Goal: Information Seeking & Learning: Learn about a topic

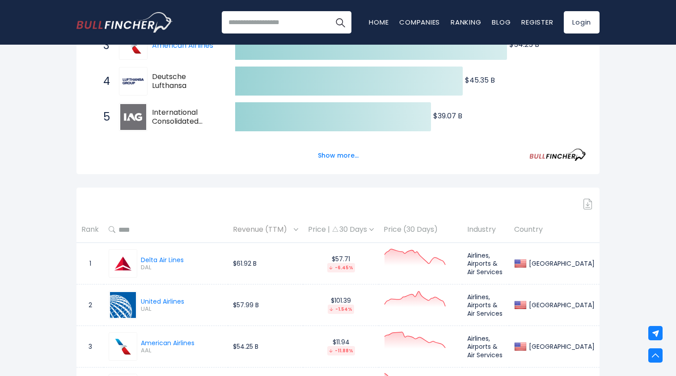
scroll to position [270, 0]
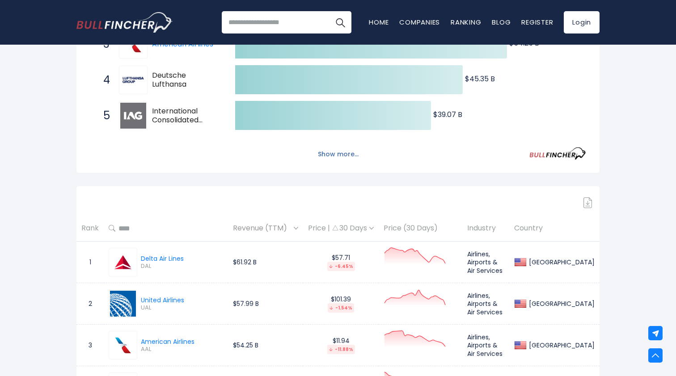
click at [342, 154] on button "Show more..." at bounding box center [337, 154] width 51 height 15
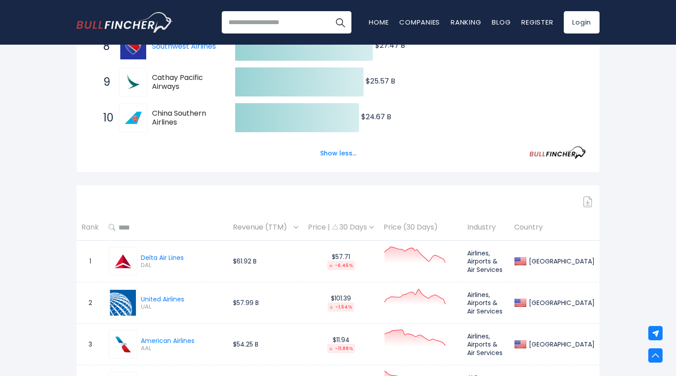
scroll to position [453, 0]
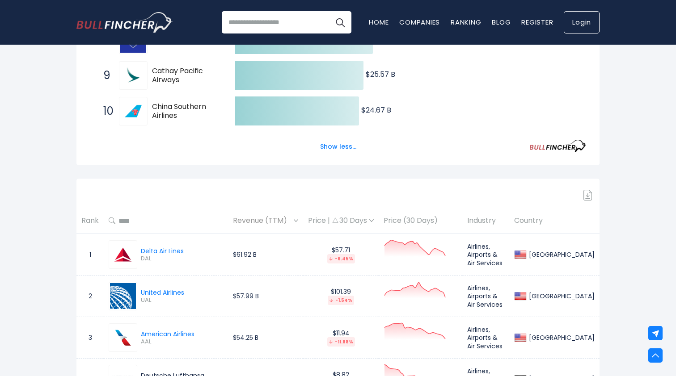
click at [582, 21] on link "Login" at bounding box center [582, 22] width 36 height 22
click at [536, 23] on link "Register" at bounding box center [537, 21] width 32 height 9
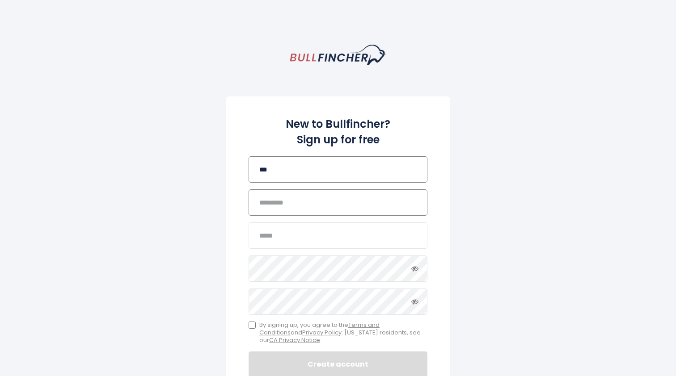
type input "***"
type input "******"
type input "**********"
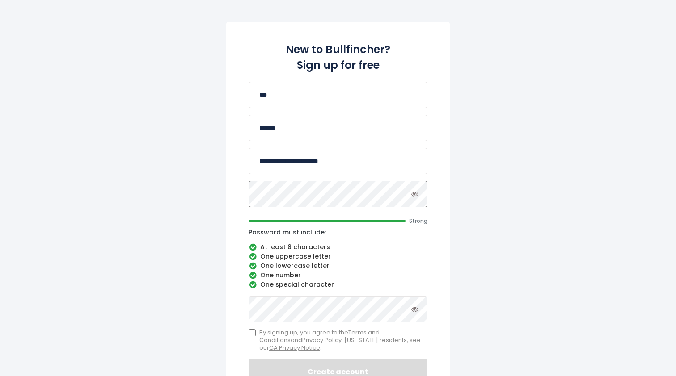
scroll to position [93, 0]
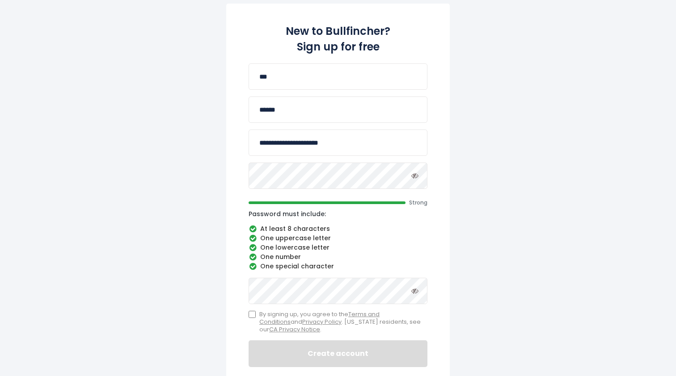
click at [428, 253] on div "**********" at bounding box center [338, 191] width 224 height 375
click at [256, 314] on label "By signing up, you agree to the Terms and Conditions and Privacy Policy . Calif…" at bounding box center [338, 322] width 179 height 23
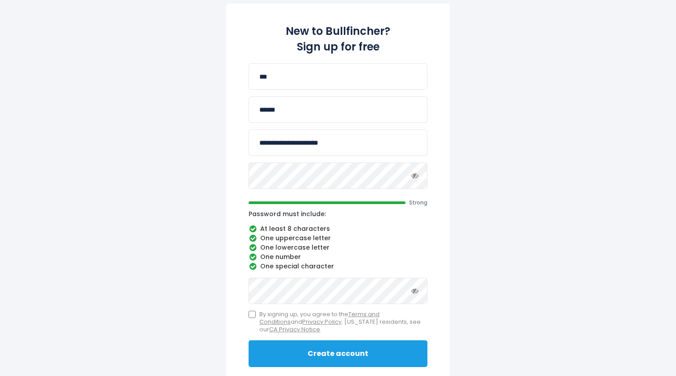
click at [324, 354] on button "Create account" at bounding box center [338, 354] width 179 height 27
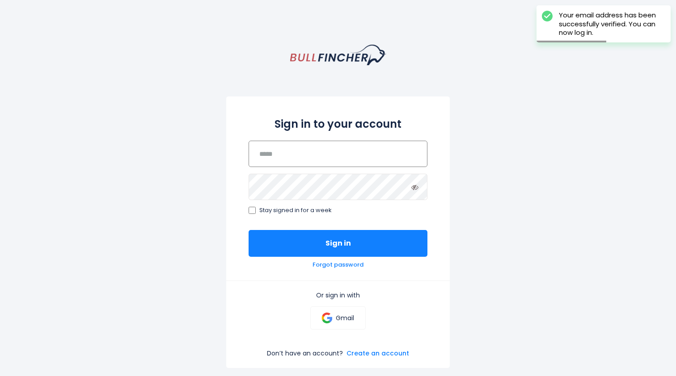
type input "**********"
click at [338, 243] on button "Sign in" at bounding box center [338, 243] width 179 height 27
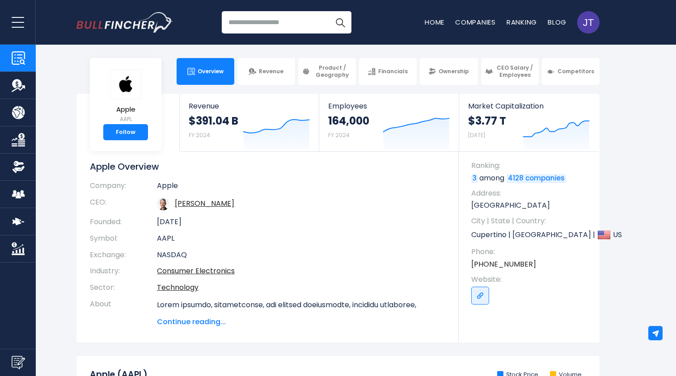
click at [275, 20] on input "search" at bounding box center [287, 22] width 130 height 22
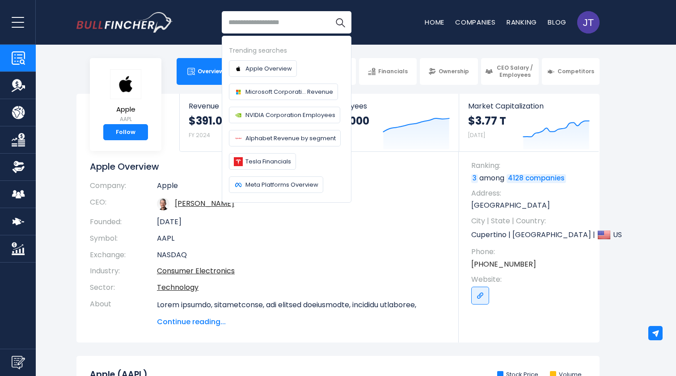
click at [13, 21] on button "open menu" at bounding box center [18, 22] width 36 height 44
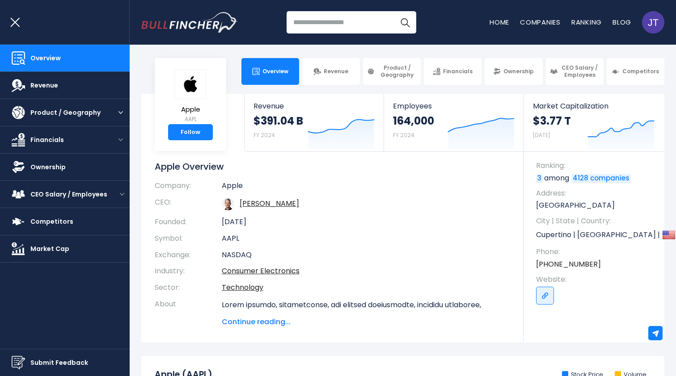
click at [121, 112] on img "open menu" at bounding box center [120, 112] width 4 height 3
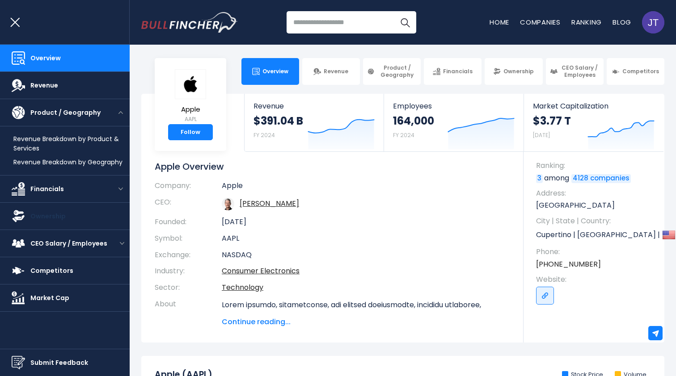
scroll to position [6, 0]
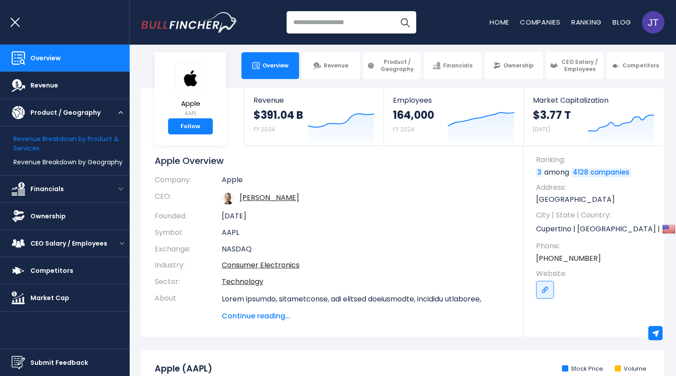
click at [90, 143] on link "Revenue Breakdown by Product & Services" at bounding box center [71, 144] width 116 height 19
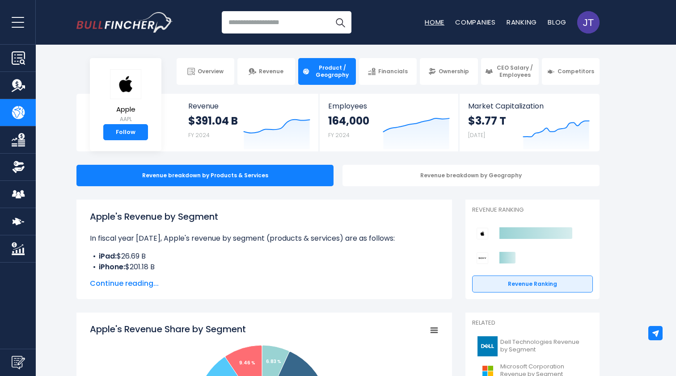
click at [436, 21] on link "Home" at bounding box center [435, 21] width 20 height 9
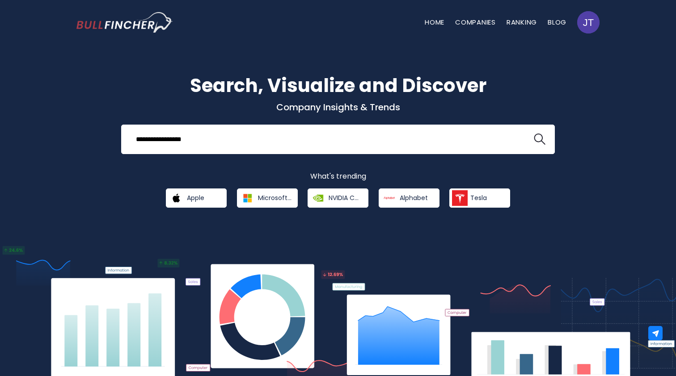
click at [540, 139] on button at bounding box center [540, 140] width 12 height 12
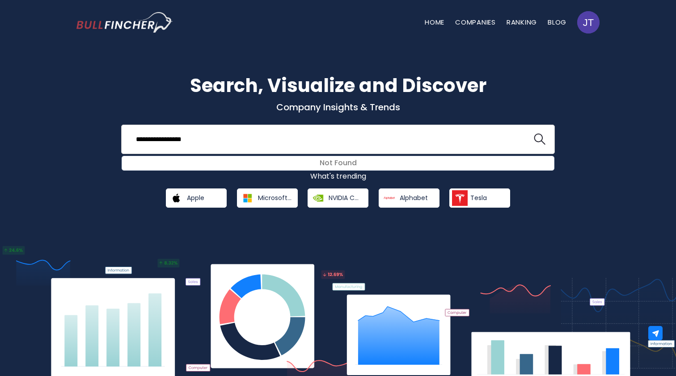
click at [163, 139] on input "**********" at bounding box center [327, 139] width 392 height 17
click at [540, 139] on button at bounding box center [540, 140] width 12 height 12
drag, startPoint x: 187, startPoint y: 140, endPoint x: 123, endPoint y: 140, distance: 63.5
click at [123, 140] on div "**********" at bounding box center [338, 140] width 434 height 30
click at [540, 139] on button at bounding box center [540, 140] width 12 height 12
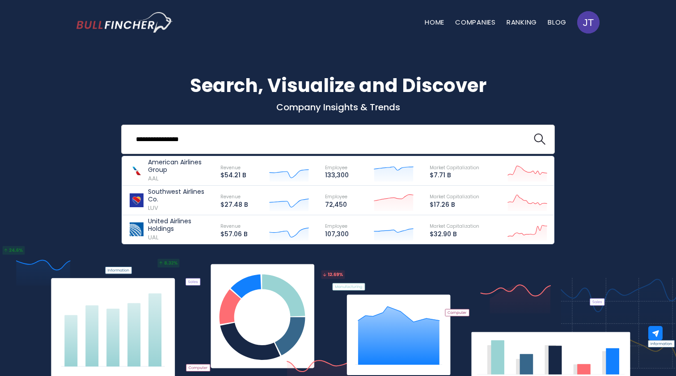
click at [540, 139] on button at bounding box center [540, 140] width 12 height 12
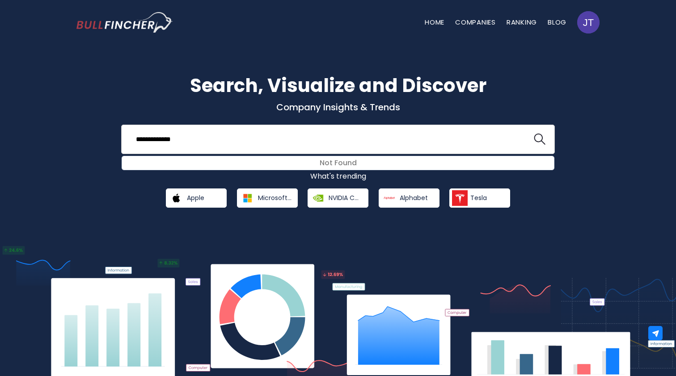
click at [231, 143] on input "**********" at bounding box center [327, 139] width 392 height 17
click at [540, 139] on button at bounding box center [540, 140] width 12 height 12
type input "********"
click at [540, 139] on button at bounding box center [540, 140] width 12 height 12
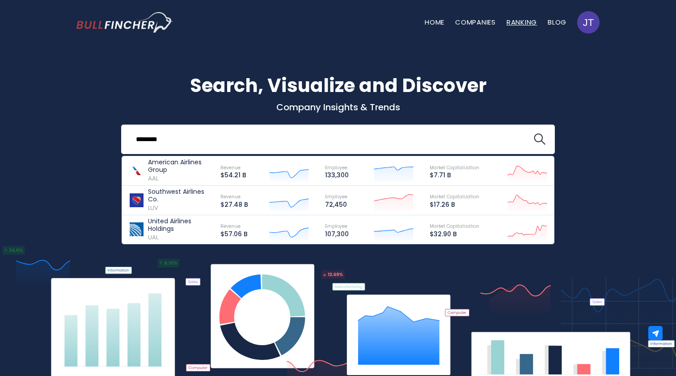
click at [517, 22] on link "Ranking" at bounding box center [521, 21] width 30 height 9
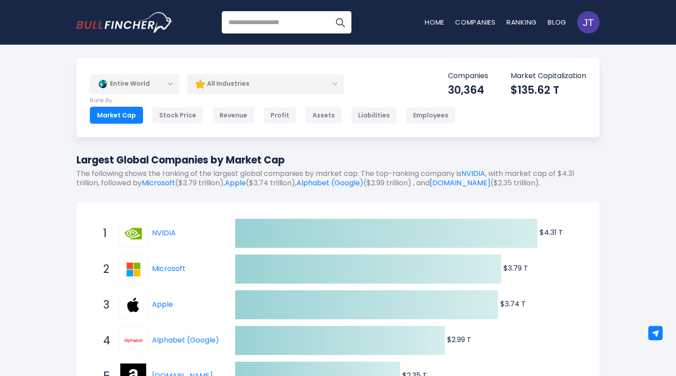
click at [334, 84] on div "All Industries" at bounding box center [265, 84] width 156 height 21
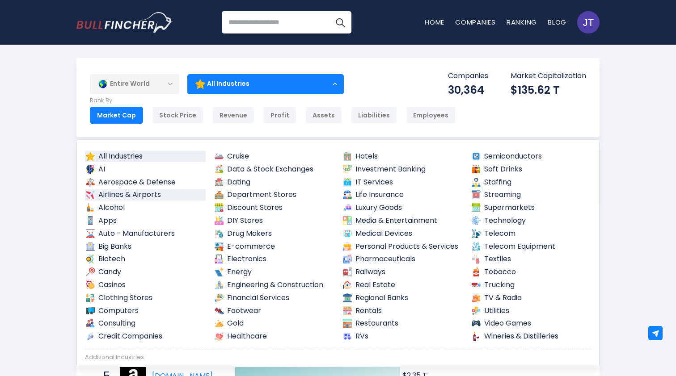
click at [156, 195] on link "Airlines & Airports" at bounding box center [145, 195] width 121 height 11
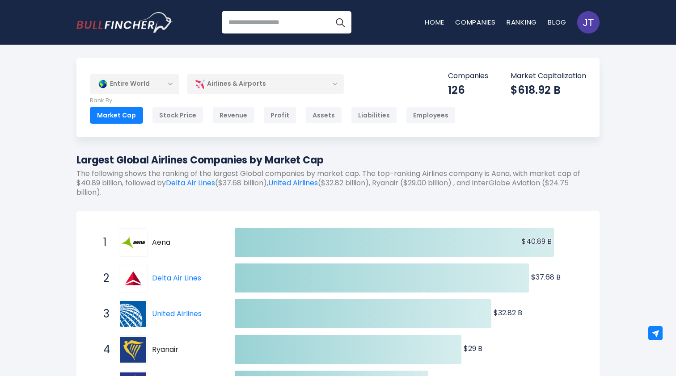
click at [335, 83] on div "Airlines & Airports" at bounding box center [265, 84] width 156 height 21
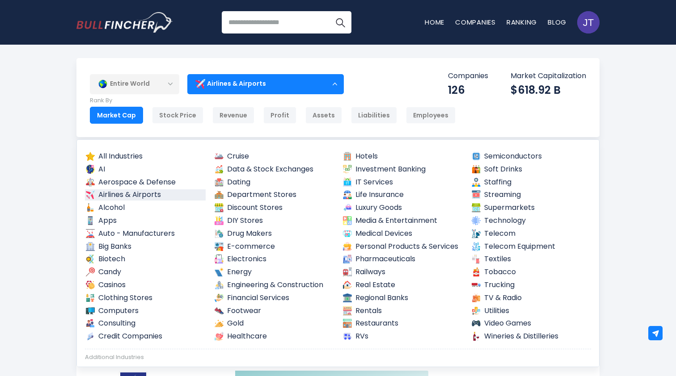
click at [335, 83] on div "Airlines & Airports" at bounding box center [265, 84] width 156 height 21
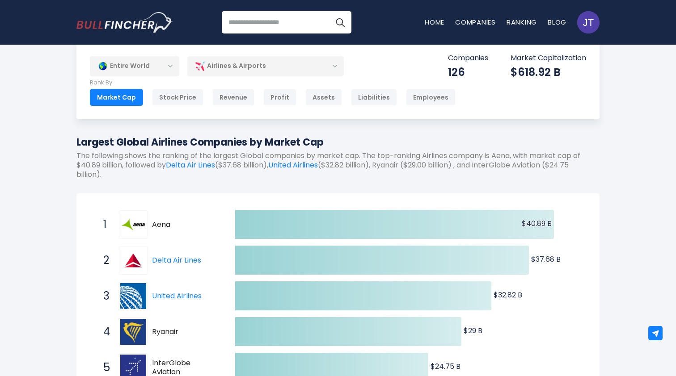
scroll to position [24, 0]
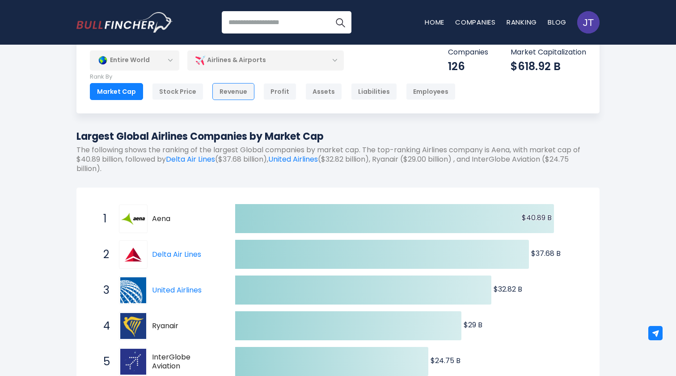
click at [238, 92] on div "Revenue" at bounding box center [233, 91] width 42 height 17
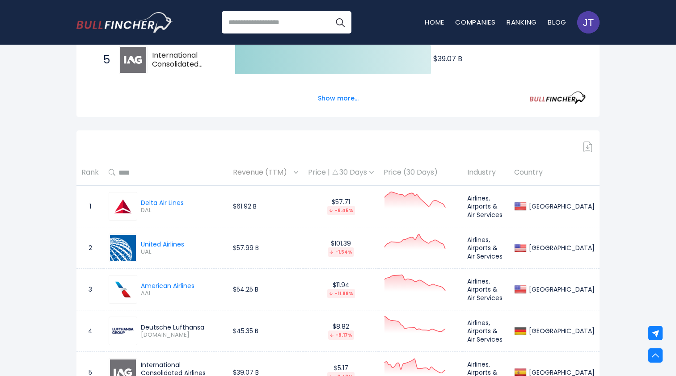
scroll to position [329, 0]
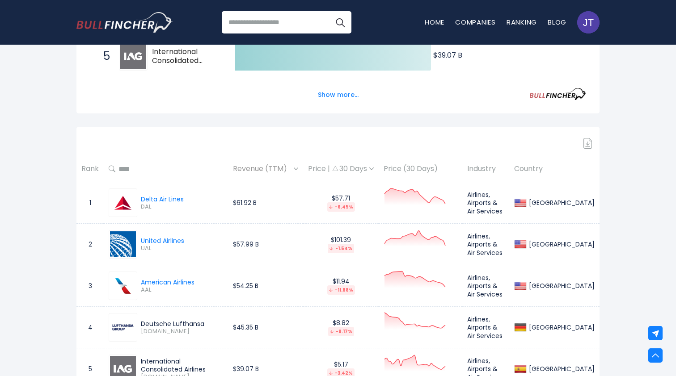
click at [589, 141] on img at bounding box center [587, 143] width 9 height 11
click at [586, 142] on img at bounding box center [587, 143] width 9 height 11
click at [591, 143] on img at bounding box center [587, 143] width 9 height 11
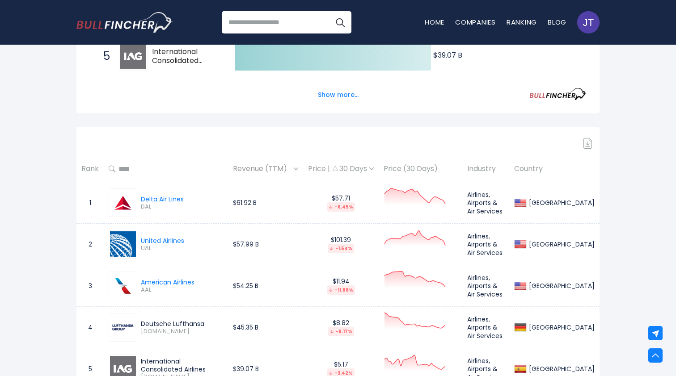
click at [590, 143] on img at bounding box center [587, 143] width 9 height 11
click at [287, 211] on td "$61.92 B" at bounding box center [265, 203] width 75 height 42
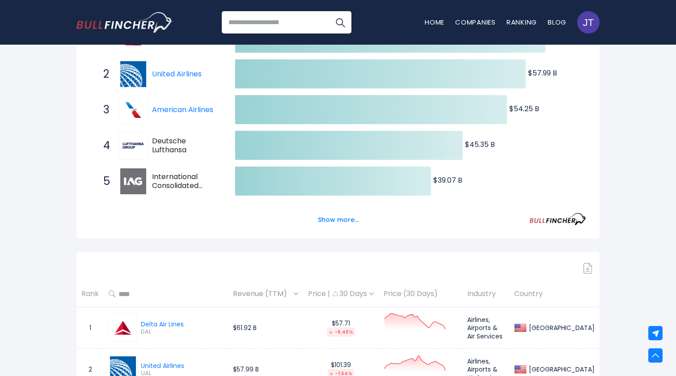
scroll to position [214, 0]
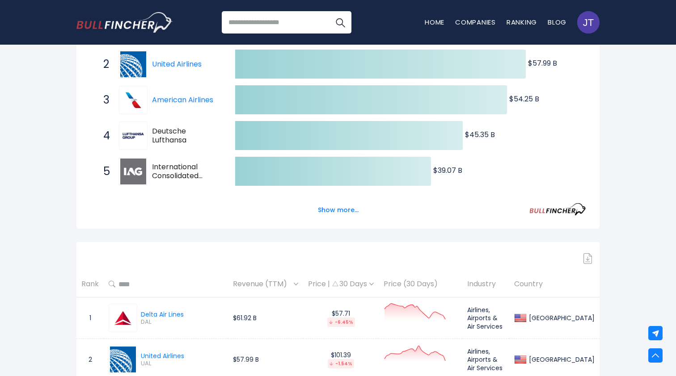
click at [587, 258] on img at bounding box center [587, 258] width 9 height 11
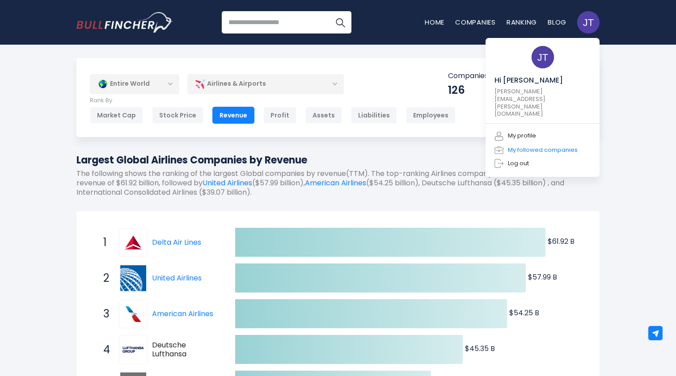
scroll to position [0, 0]
click at [530, 131] on link "My profile" at bounding box center [515, 136] width 42 height 10
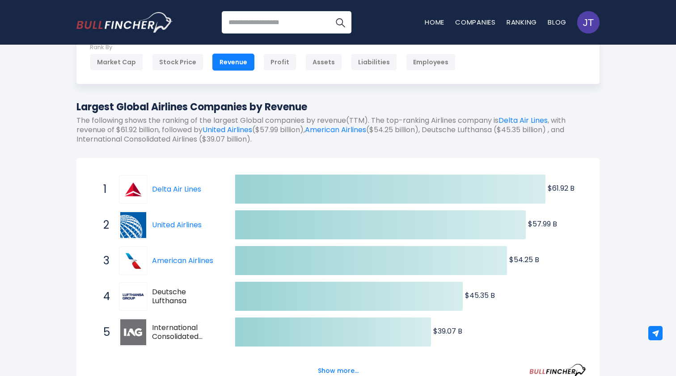
scroll to position [55, 0]
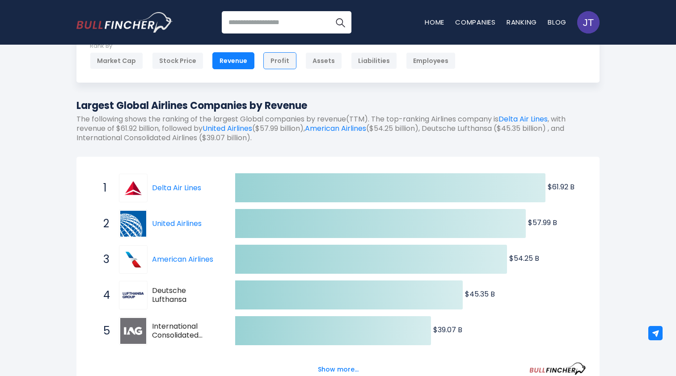
click at [278, 59] on div "Profit" at bounding box center [279, 60] width 33 height 17
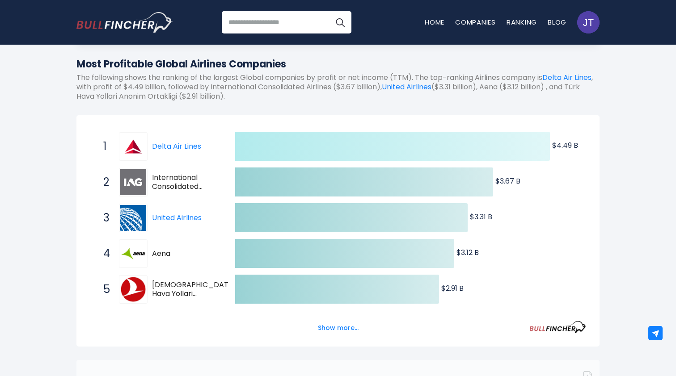
scroll to position [100, 0]
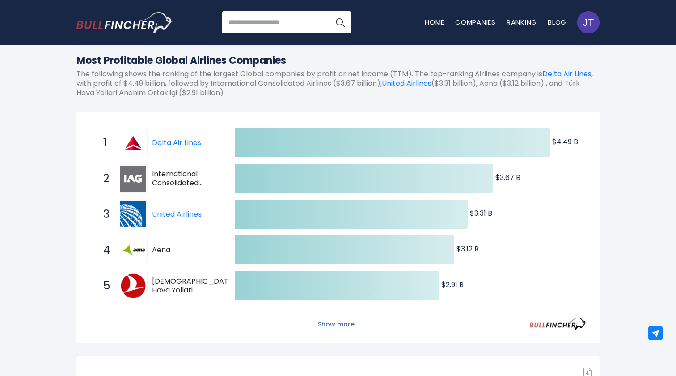
click at [337, 325] on button "Show more..." at bounding box center [337, 324] width 51 height 15
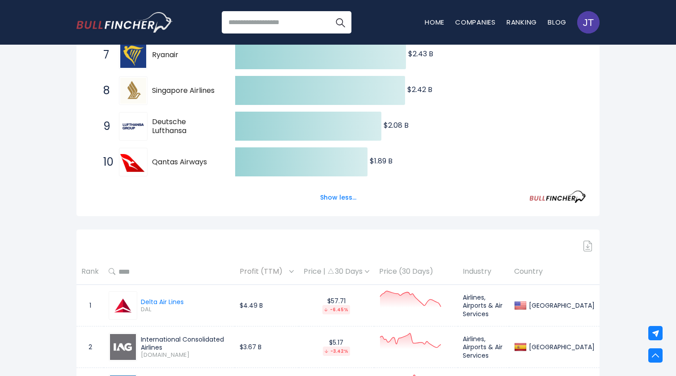
scroll to position [407, 0]
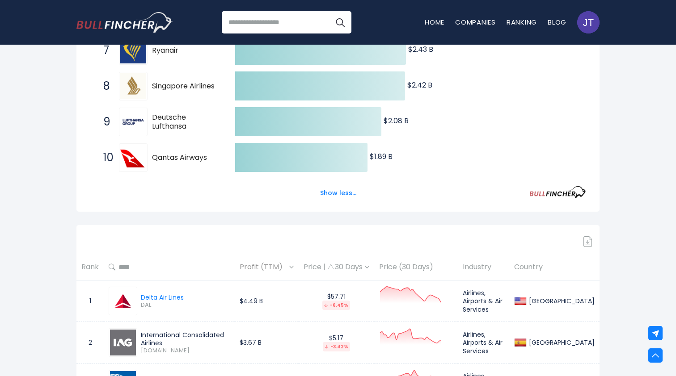
click at [587, 241] on img at bounding box center [587, 241] width 9 height 11
click at [589, 241] on img at bounding box center [587, 241] width 9 height 11
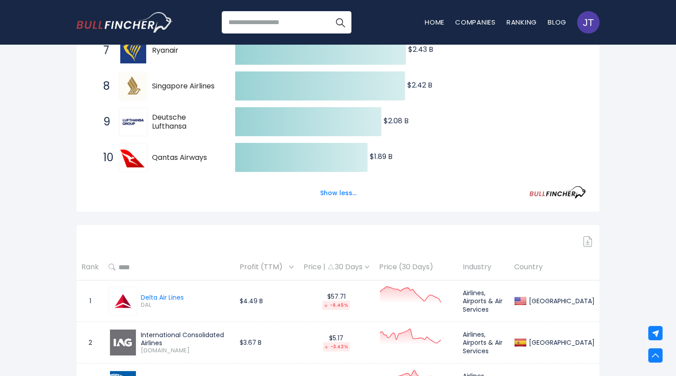
click at [589, 241] on img at bounding box center [587, 241] width 9 height 11
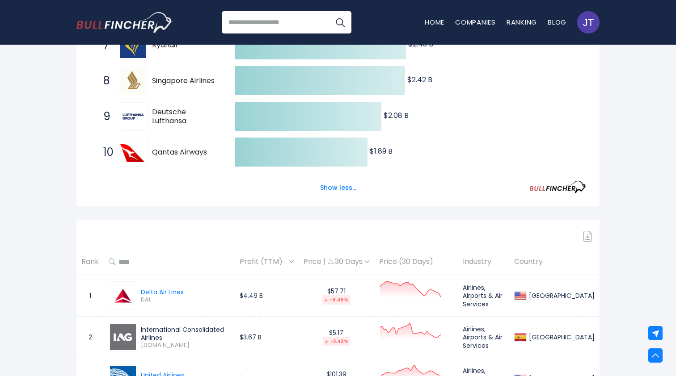
scroll to position [412, 0]
click at [590, 238] on img at bounding box center [587, 236] width 9 height 11
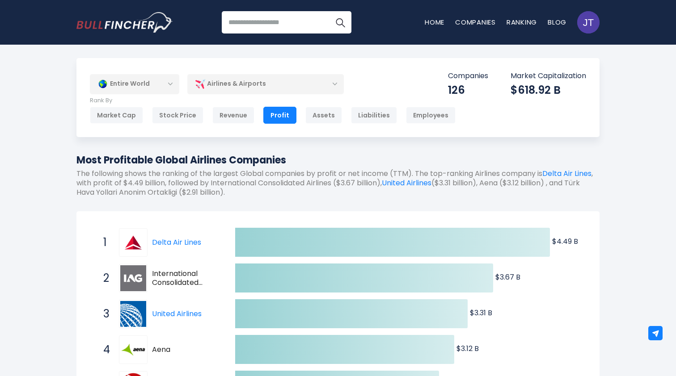
scroll to position [0, 0]
click at [241, 117] on div "Revenue" at bounding box center [233, 115] width 42 height 17
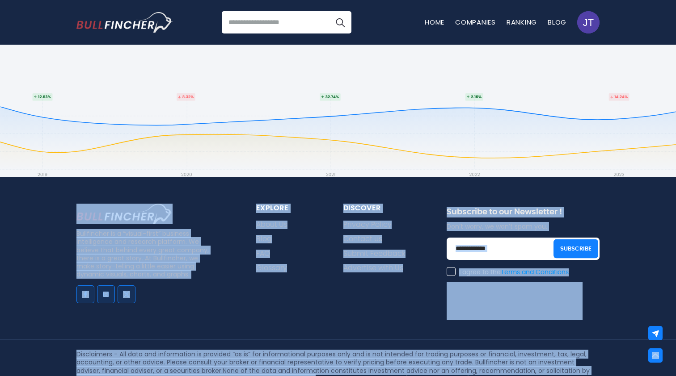
scroll to position [5745, 0]
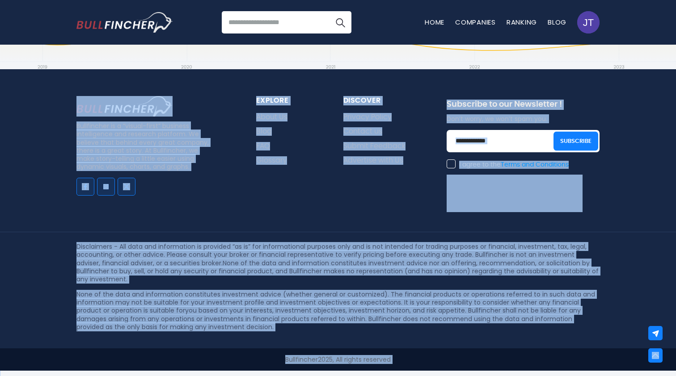
drag, startPoint x: 81, startPoint y: 88, endPoint x: 279, endPoint y: 376, distance: 349.4
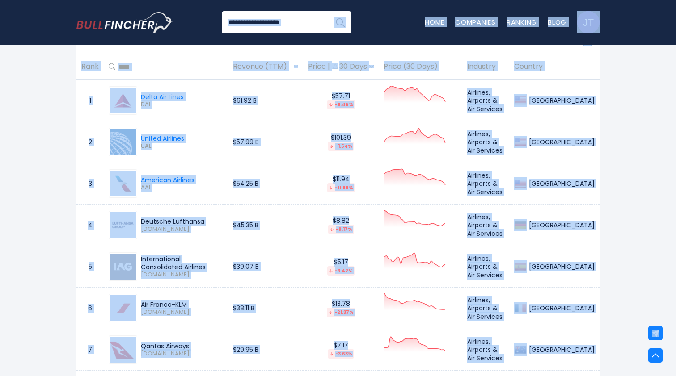
scroll to position [430, 0]
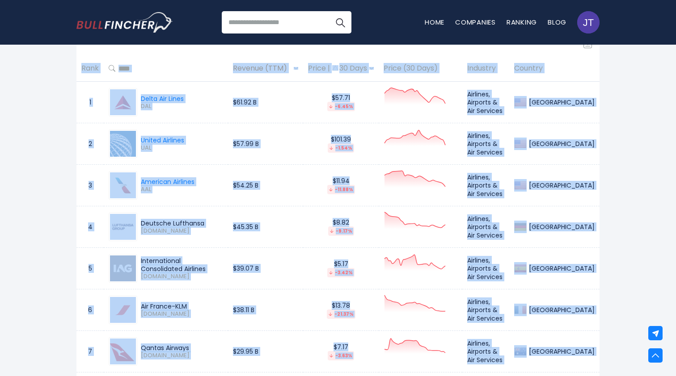
drag, startPoint x: 577, startPoint y: 223, endPoint x: 322, endPoint y: 49, distance: 307.9
copy div "Rank Revenue (TTM) Price | 30 Days Price (30 Days) Industry Country 1 Delta Air…"
